Goal: Navigation & Orientation: Find specific page/section

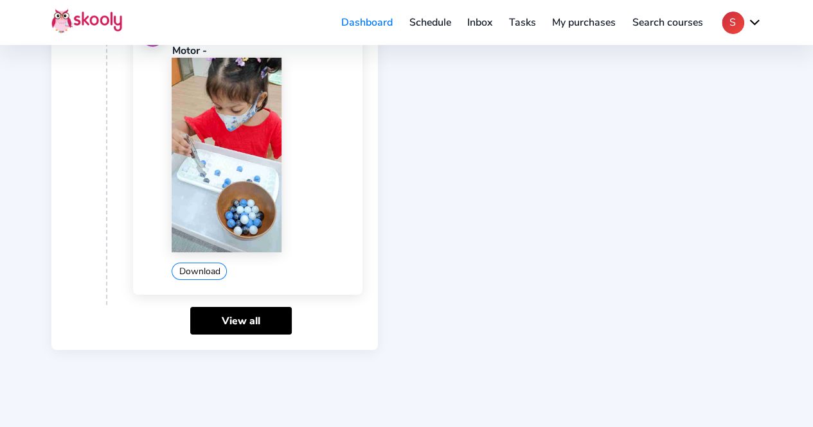
scroll to position [2092, 0]
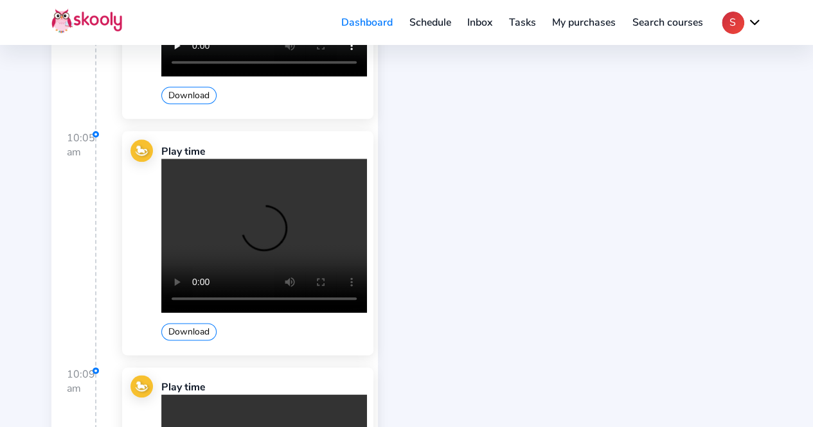
scroll to position [594, 0]
